Goal: Obtain resource: Download file/media

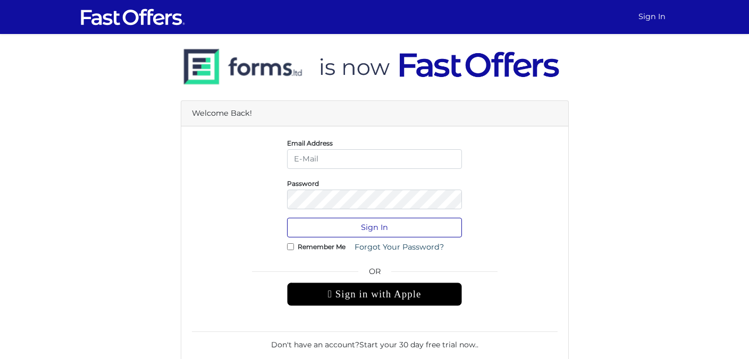
type input "[EMAIL_ADDRESS][DOMAIN_NAME]"
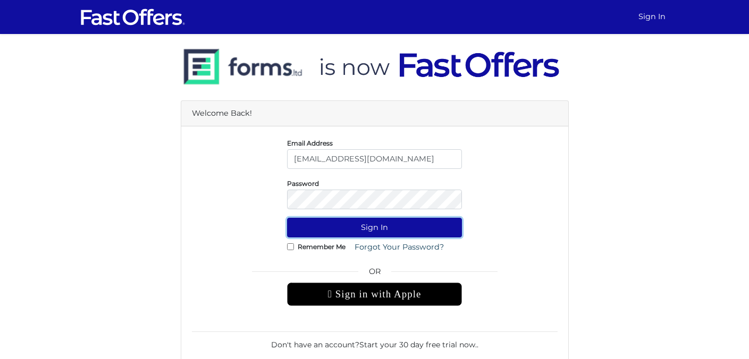
click at [364, 235] on button "Sign In" at bounding box center [374, 228] width 175 height 20
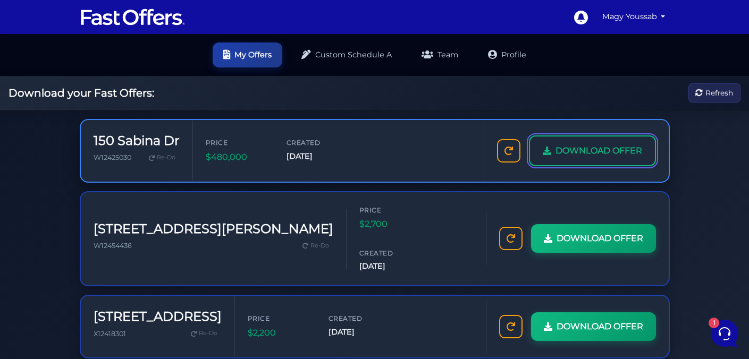
click at [558, 157] on span "DOWNLOAD OFFER" at bounding box center [598, 151] width 87 height 14
